Goal: Task Accomplishment & Management: Use online tool/utility

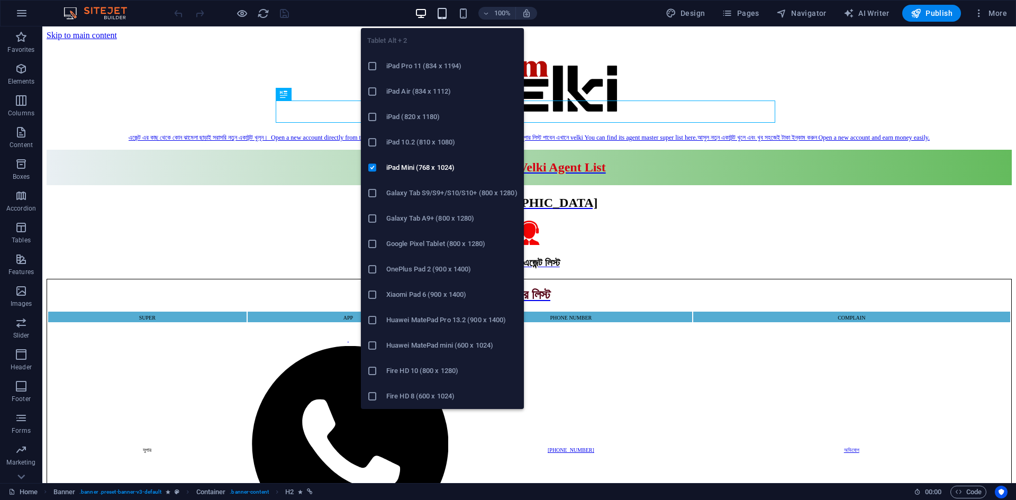
click at [444, 16] on icon "button" at bounding box center [442, 13] width 12 height 12
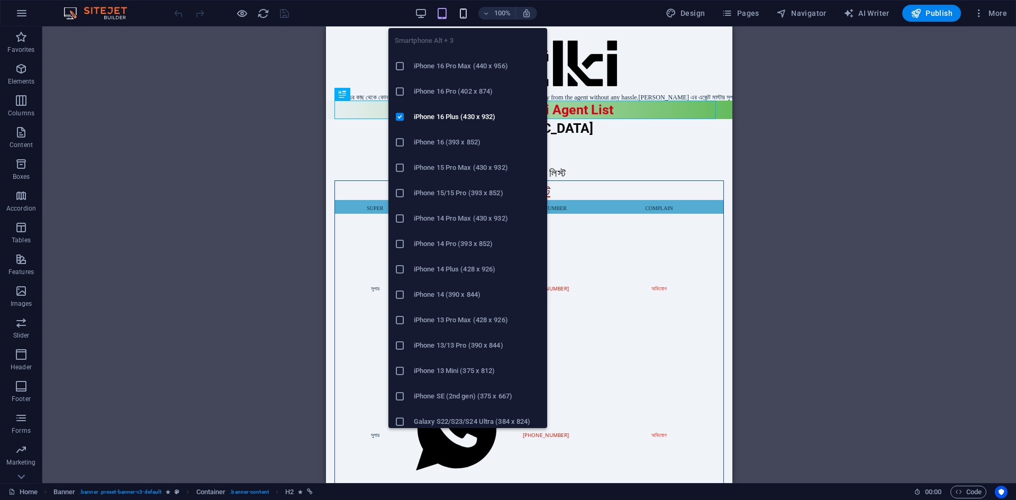
click at [464, 16] on icon "button" at bounding box center [463, 13] width 12 height 12
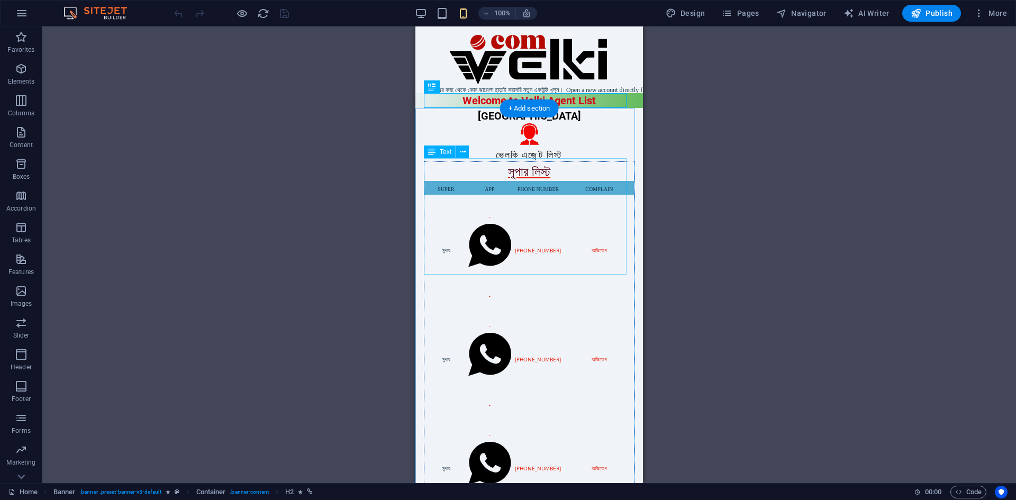
click at [527, 183] on div "সুপার লিস্ট SUPER APP PHONE NUMBER COMPLAIN সুপার     [PHONE_NUMBER] অভিযোগ সুপ…" at bounding box center [529, 395] width 211 height 469
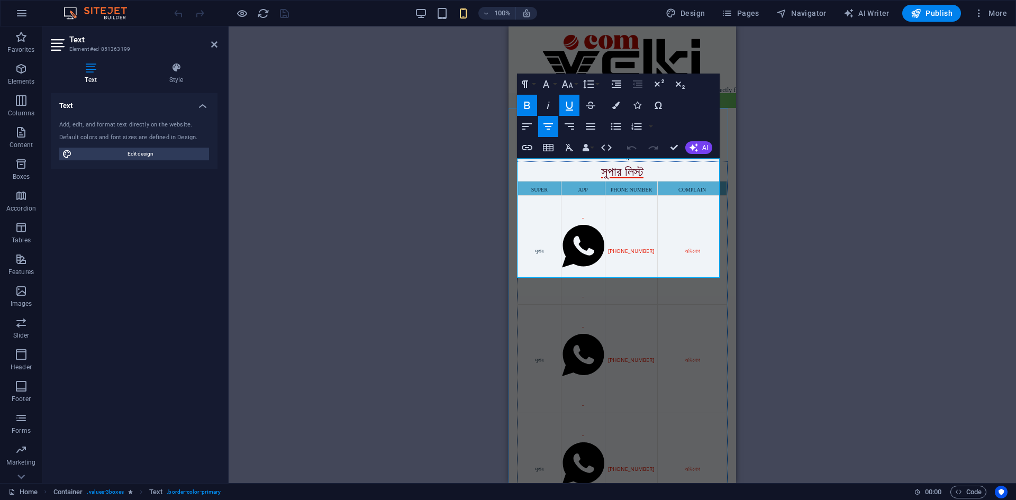
click at [624, 187] on span "PHONE NUMBER" at bounding box center [631, 190] width 42 height 6
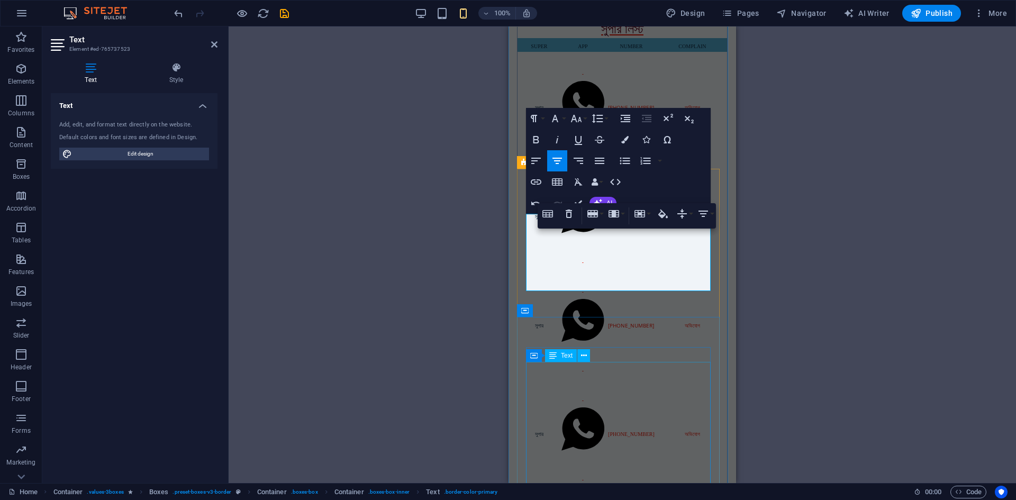
scroll to position [159, 0]
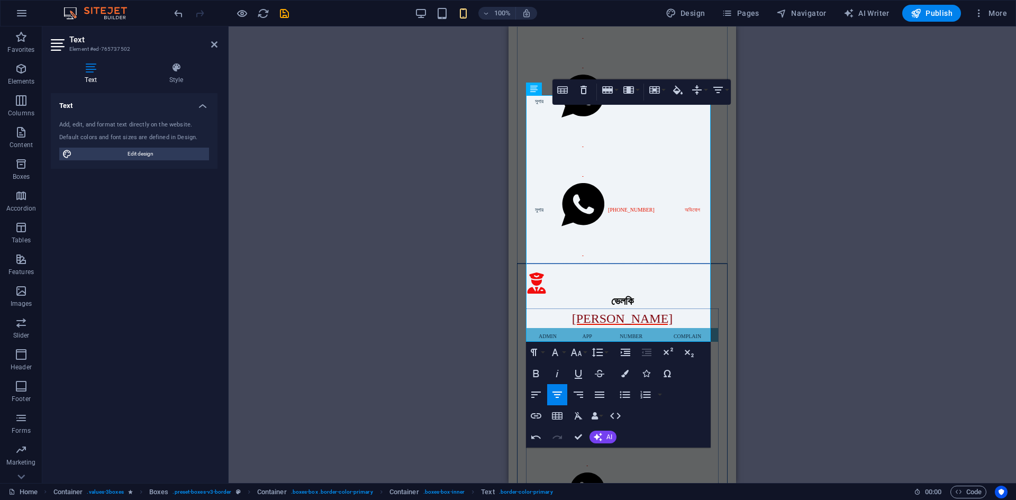
scroll to position [370, 0]
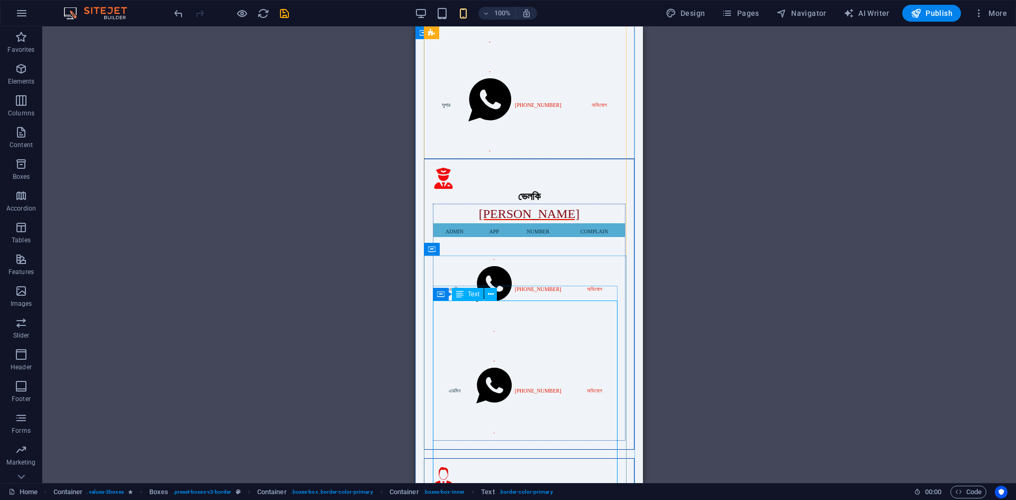
scroll to position [476, 0]
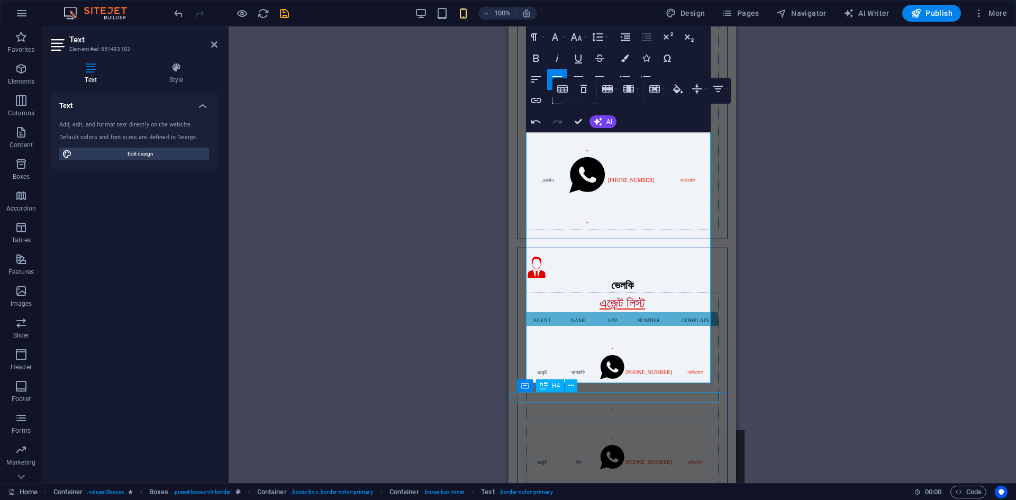
scroll to position [741, 0]
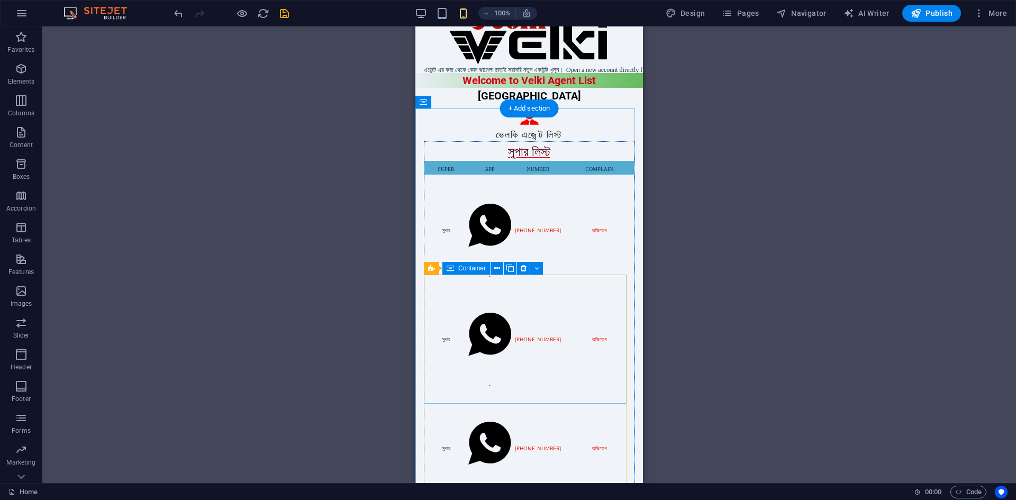
scroll to position [0, 0]
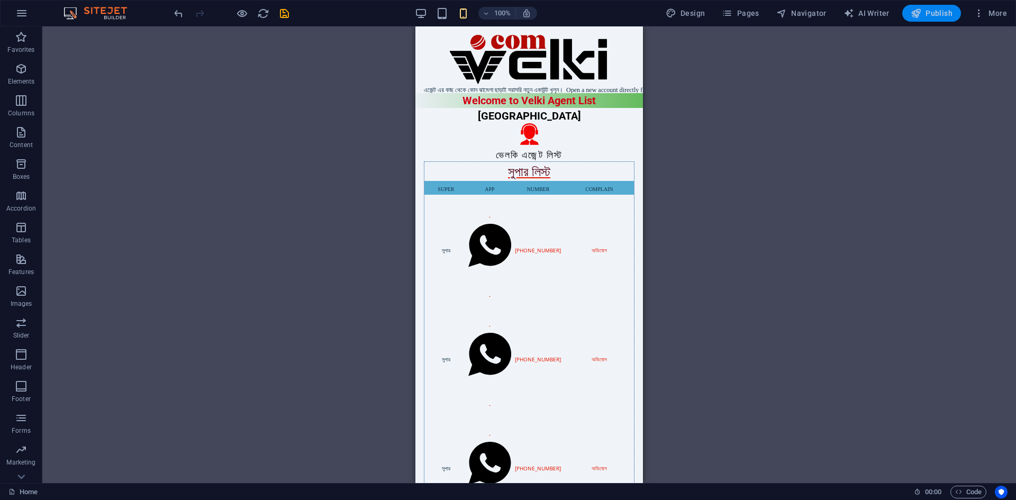
click at [934, 16] on span "Publish" at bounding box center [931, 13] width 42 height 11
